Goal: Information Seeking & Learning: Check status

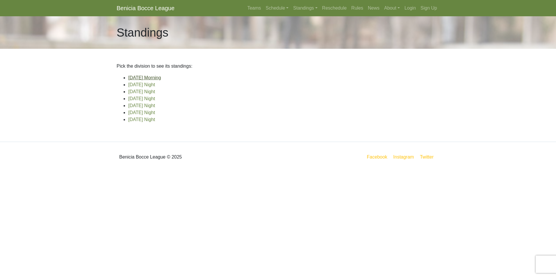
click at [156, 78] on link "[DATE] Morning" at bounding box center [144, 77] width 33 height 5
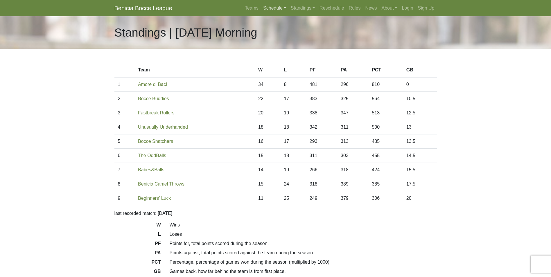
click at [267, 6] on link "Schedule" at bounding box center [275, 8] width 28 height 12
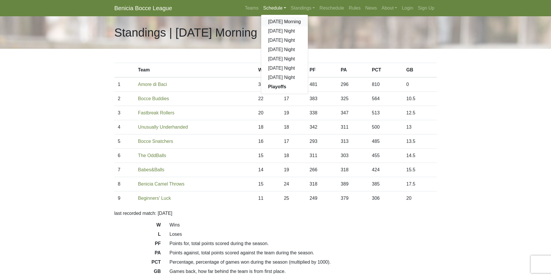
click at [280, 21] on link "[DATE] Morning" at bounding box center [284, 21] width 47 height 9
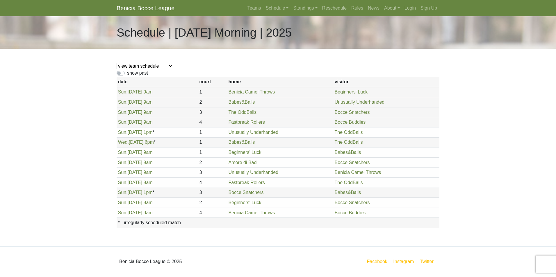
click at [146, 67] on select "view team schedule Bocce Buddies Amore di Baci Benicia Camel Throws Fastbreak R…" at bounding box center [145, 66] width 56 height 6
select select "1853"
click at [117, 63] on select "view team schedule Bocce Buddies Amore di Baci Benicia Camel Throws Fastbreak R…" at bounding box center [145, 66] width 56 height 6
click at [272, 8] on link "Schedule" at bounding box center [277, 8] width 28 height 12
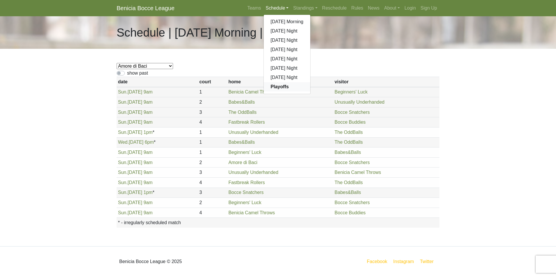
click at [282, 87] on strong "Playoffs" at bounding box center [280, 86] width 18 height 5
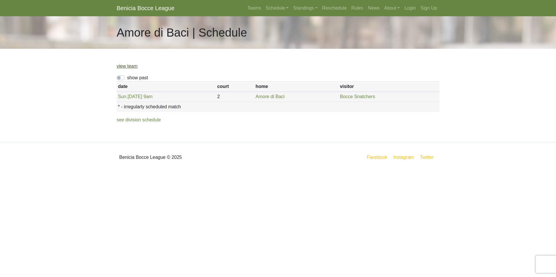
click at [126, 66] on link "view team" at bounding box center [127, 66] width 21 height 5
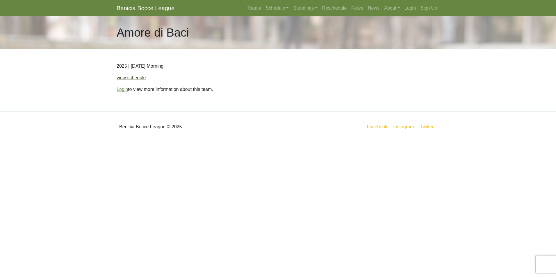
click at [124, 76] on link "view schedule" at bounding box center [131, 77] width 29 height 5
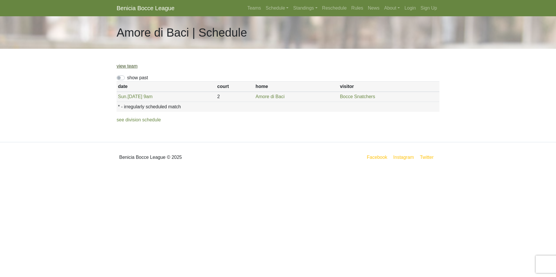
click at [132, 68] on link "view team" at bounding box center [127, 66] width 21 height 5
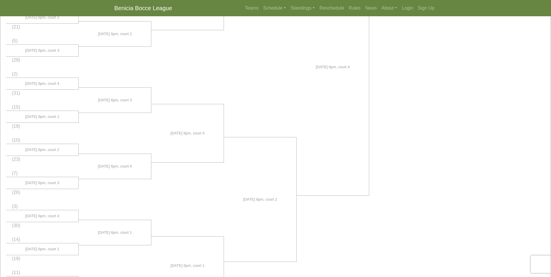
scroll to position [273, 0]
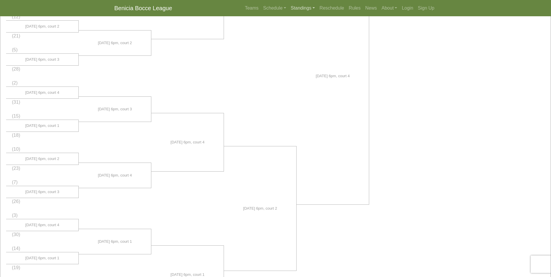
click at [300, 6] on link "Standings" at bounding box center [303, 8] width 29 height 12
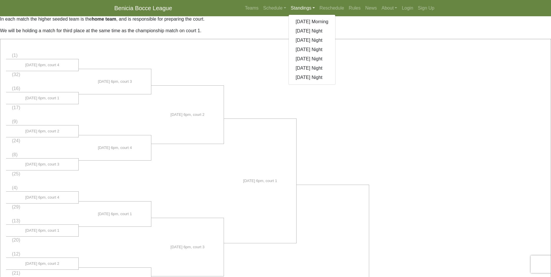
scroll to position [16, 0]
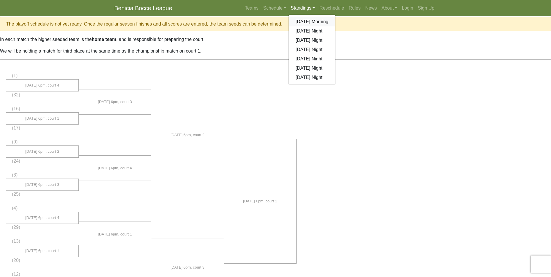
click at [323, 22] on link "[DATE] Morning" at bounding box center [312, 21] width 47 height 9
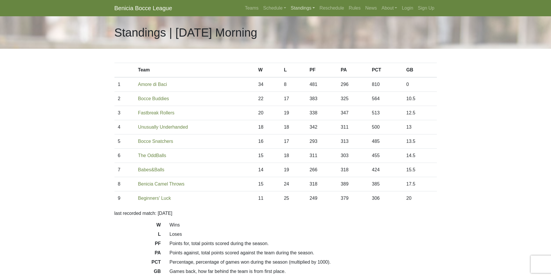
click at [293, 8] on link "Standings" at bounding box center [303, 8] width 29 height 12
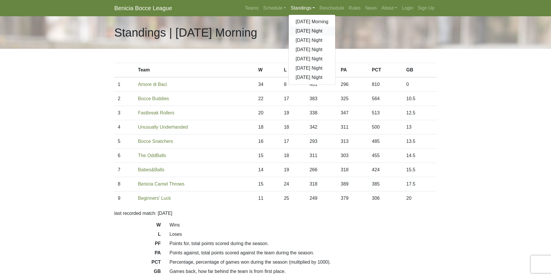
click at [321, 30] on link "[DATE] Night" at bounding box center [312, 30] width 47 height 9
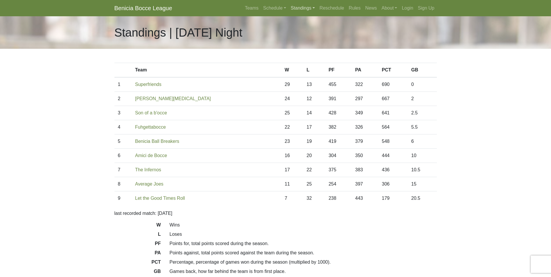
click at [305, 8] on link "Standings" at bounding box center [303, 8] width 29 height 12
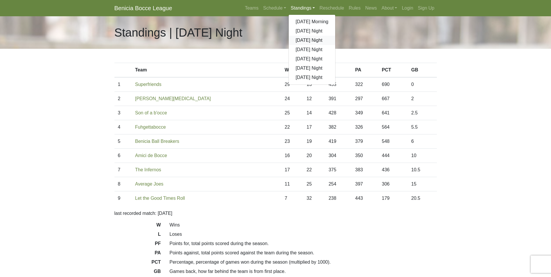
click at [311, 42] on link "[DATE] Night" at bounding box center [312, 40] width 47 height 9
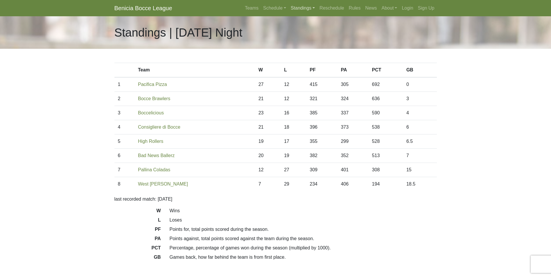
click at [303, 9] on link "Standings" at bounding box center [303, 8] width 29 height 12
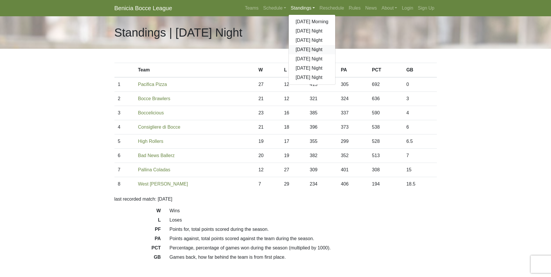
click at [304, 49] on link "[DATE] Night" at bounding box center [312, 49] width 47 height 9
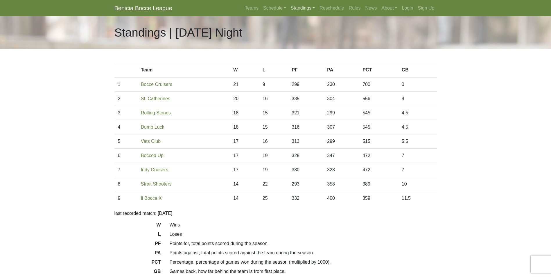
click at [299, 6] on link "Standings" at bounding box center [303, 8] width 29 height 12
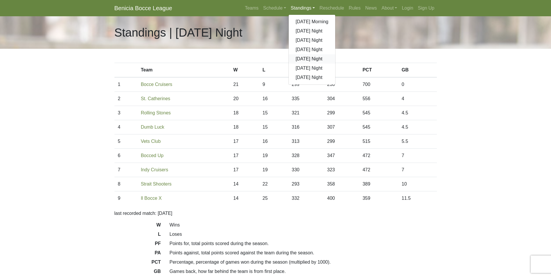
click at [310, 60] on link "[DATE] Night" at bounding box center [312, 58] width 47 height 9
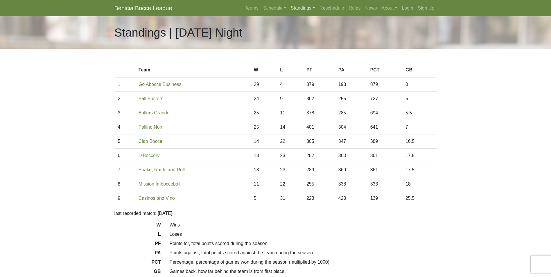
click at [309, 7] on link "Standings" at bounding box center [303, 8] width 29 height 12
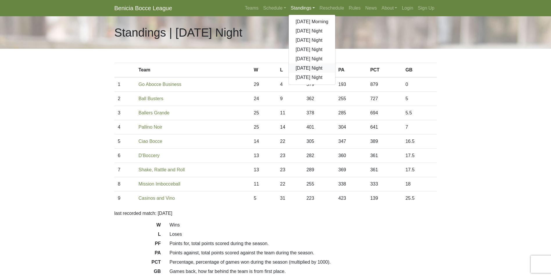
click at [313, 70] on link "[DATE] Night" at bounding box center [312, 68] width 47 height 9
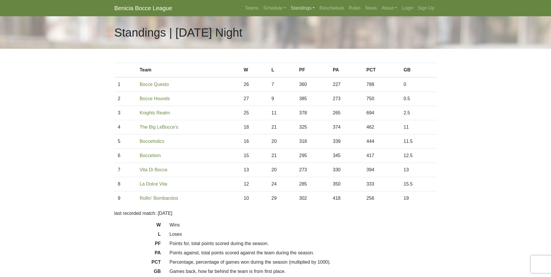
click at [300, 7] on link "Standings" at bounding box center [303, 8] width 29 height 12
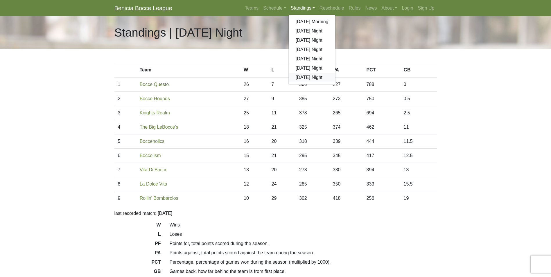
click at [306, 77] on link "[DATE] Night" at bounding box center [312, 77] width 47 height 9
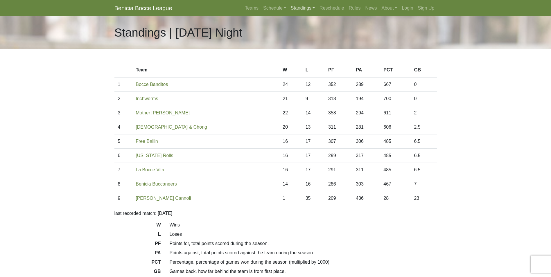
click at [296, 6] on link "Standings" at bounding box center [303, 8] width 29 height 12
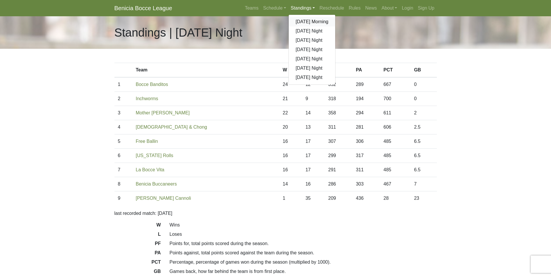
click at [307, 22] on link "[DATE] Morning" at bounding box center [312, 21] width 47 height 9
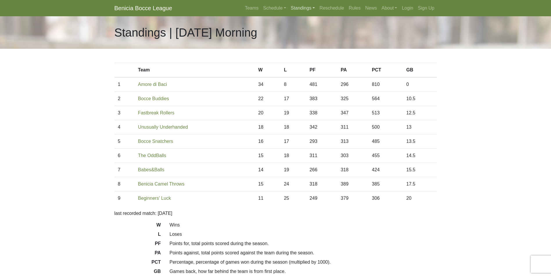
click at [300, 8] on link "Standings" at bounding box center [303, 8] width 29 height 12
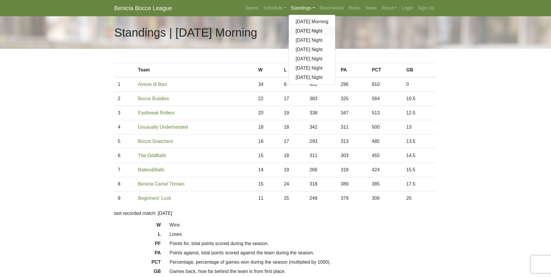
click at [309, 32] on link "[DATE] Night" at bounding box center [312, 30] width 47 height 9
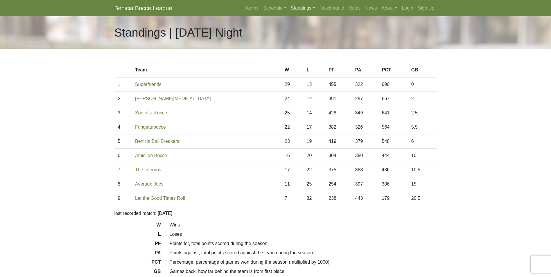
click at [302, 9] on link "Standings" at bounding box center [303, 8] width 29 height 12
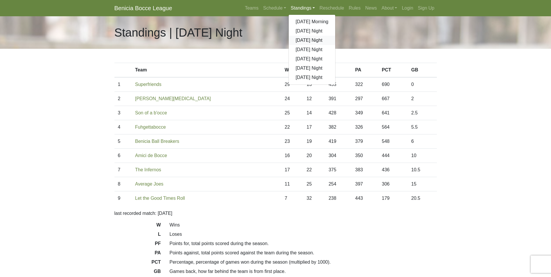
click at [309, 39] on link "[DATE] Night" at bounding box center [312, 40] width 47 height 9
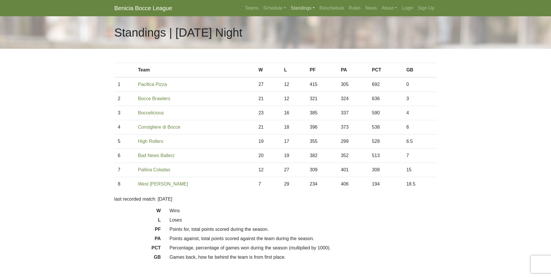
click at [302, 9] on link "Standings" at bounding box center [303, 8] width 29 height 12
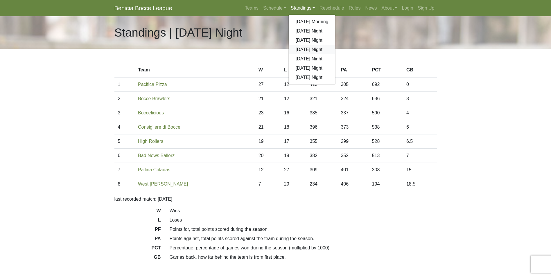
click at [307, 49] on link "[DATE] Night" at bounding box center [312, 49] width 47 height 9
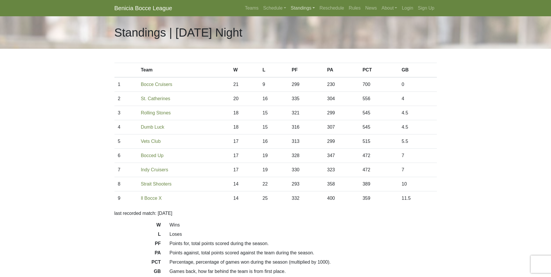
click at [308, 9] on link "Standings" at bounding box center [303, 8] width 29 height 12
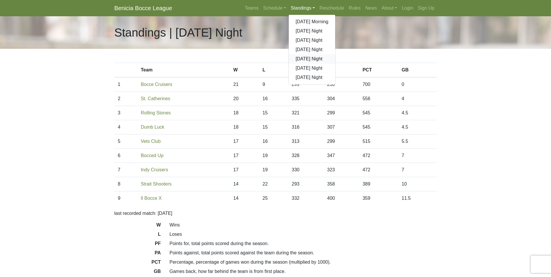
click at [309, 58] on link "[DATE] Night" at bounding box center [312, 58] width 47 height 9
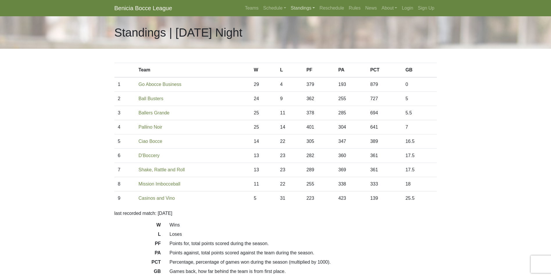
click at [300, 8] on link "Standings" at bounding box center [303, 8] width 29 height 12
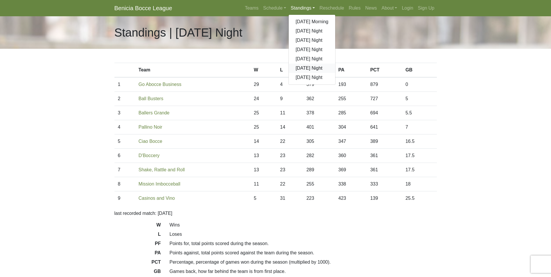
click at [304, 66] on link "[DATE] Night" at bounding box center [312, 68] width 47 height 9
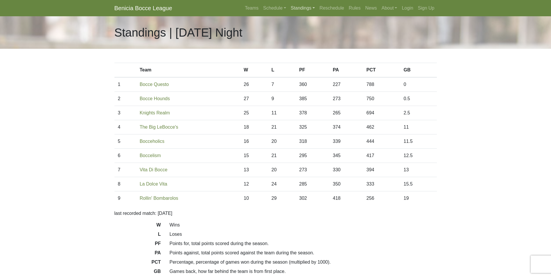
click at [300, 6] on link "Standings" at bounding box center [303, 8] width 29 height 12
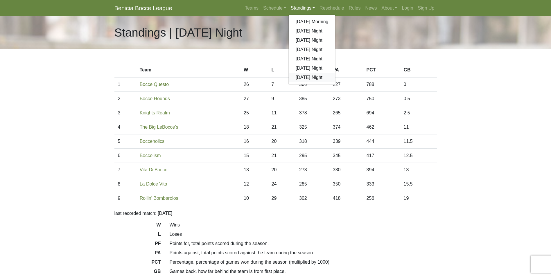
click at [309, 76] on link "[DATE] Night" at bounding box center [312, 77] width 47 height 9
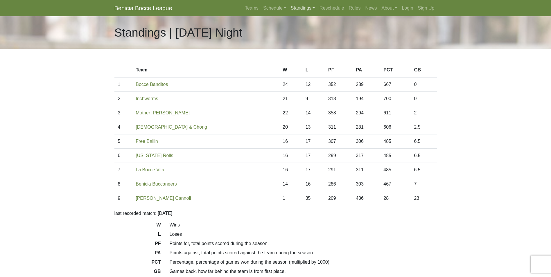
click at [302, 5] on link "Standings" at bounding box center [303, 8] width 29 height 12
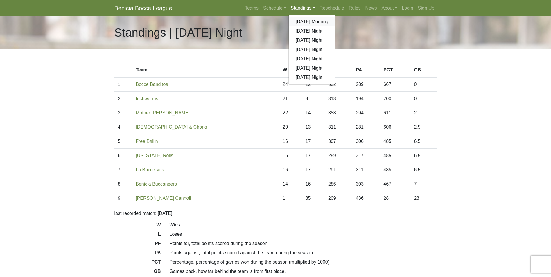
click at [308, 22] on link "[DATE] Morning" at bounding box center [312, 21] width 47 height 9
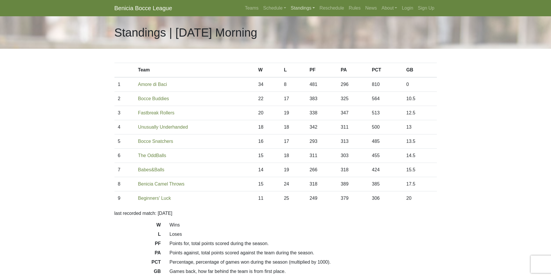
click at [299, 10] on link "Standings" at bounding box center [303, 8] width 29 height 12
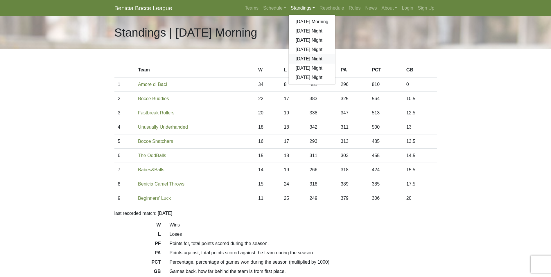
click at [313, 59] on link "[DATE] Night" at bounding box center [312, 58] width 47 height 9
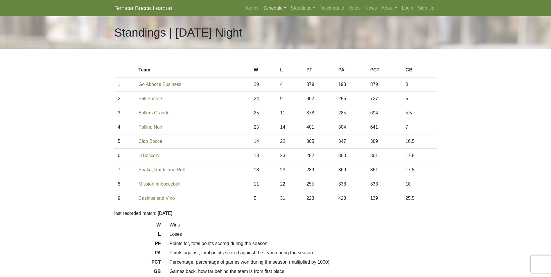
click at [270, 9] on link "Schedule" at bounding box center [275, 8] width 28 height 12
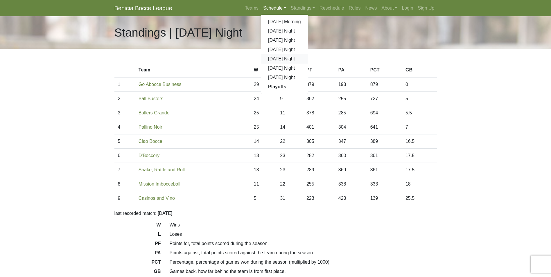
click at [285, 58] on link "[DATE] Night" at bounding box center [284, 58] width 47 height 9
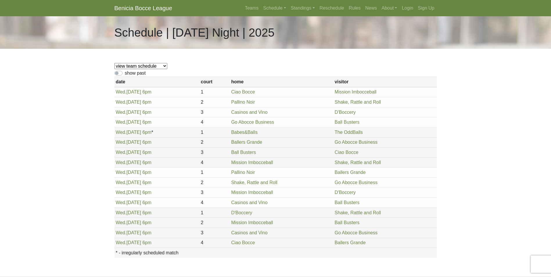
click at [162, 67] on select "view team schedule Shake, Rattle and Roll Pallino Noir D'Boccery Go Abocce Busi…" at bounding box center [140, 66] width 53 height 6
select select "1875"
click at [114, 63] on select "view team schedule Shake, Rattle and Roll Pallino Noir D'Boccery Go Abocce Busi…" at bounding box center [140, 66] width 53 height 6
